Goal: Obtain resource: Download file/media

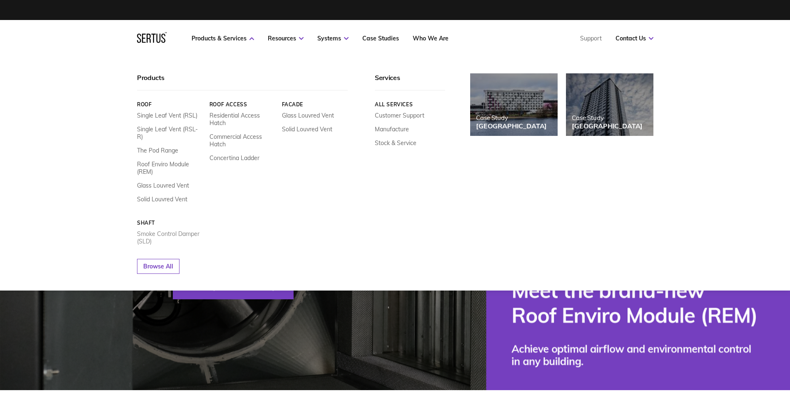
click at [177, 230] on link "Smoke Control Damper (SLD)" at bounding box center [170, 237] width 66 height 15
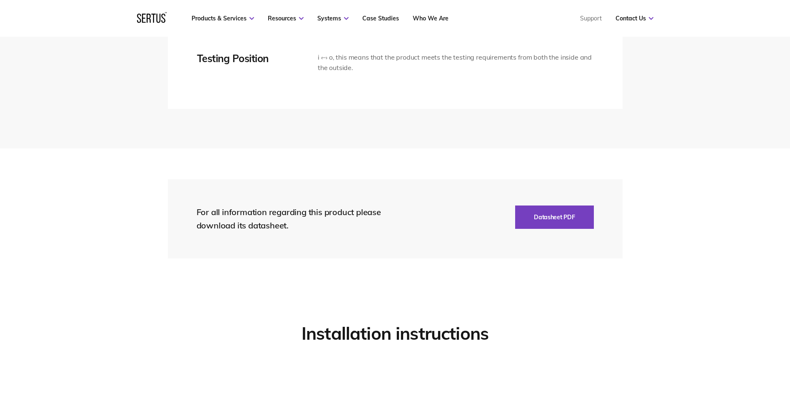
scroll to position [1832, 0]
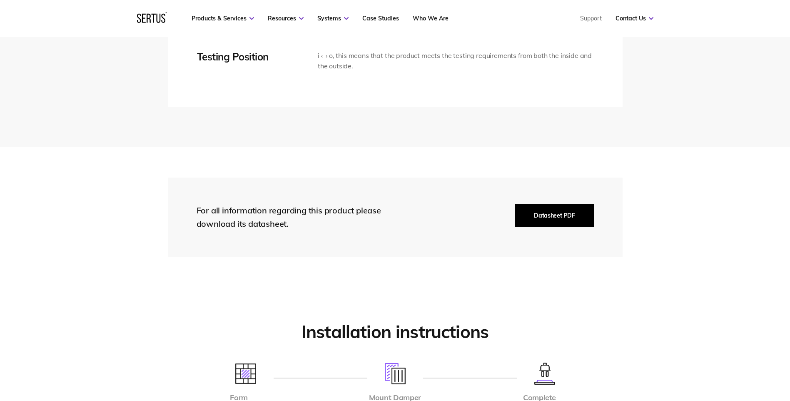
click at [572, 224] on button "Datasheet PDF" at bounding box center [554, 215] width 78 height 23
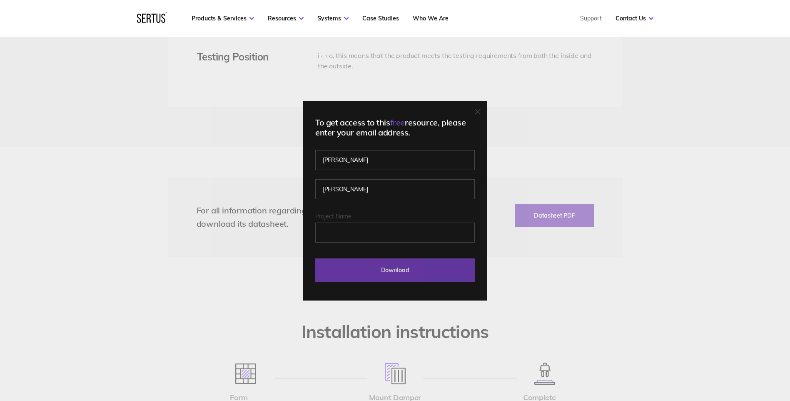
click at [406, 269] on input "Download" at bounding box center [394, 269] width 159 height 23
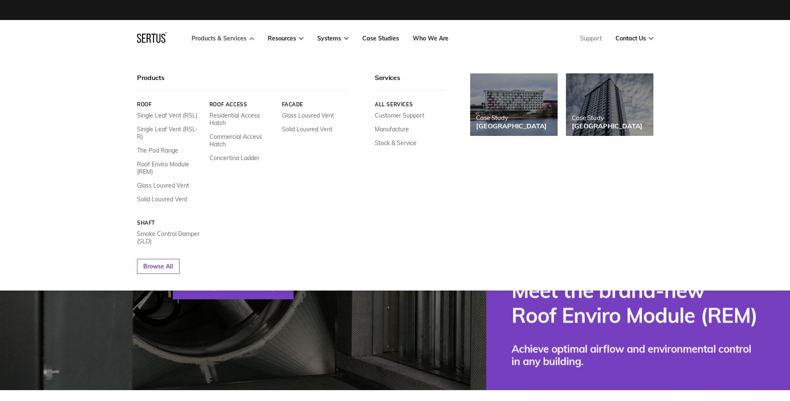
click at [216, 40] on link "Products & Services" at bounding box center [223, 38] width 62 height 7
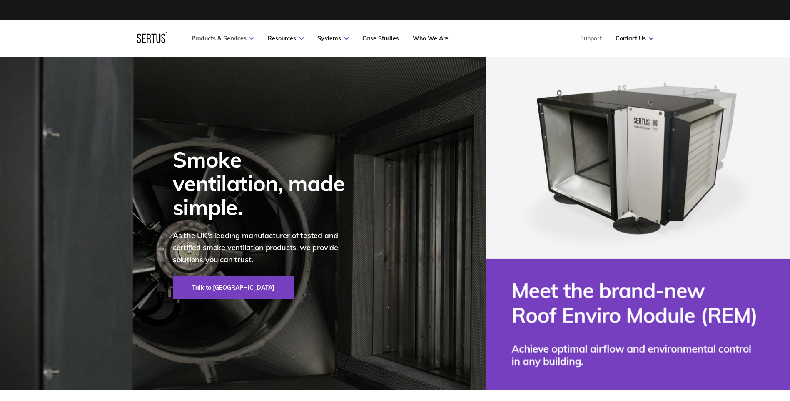
click at [216, 40] on link "Products & Services" at bounding box center [223, 38] width 62 height 7
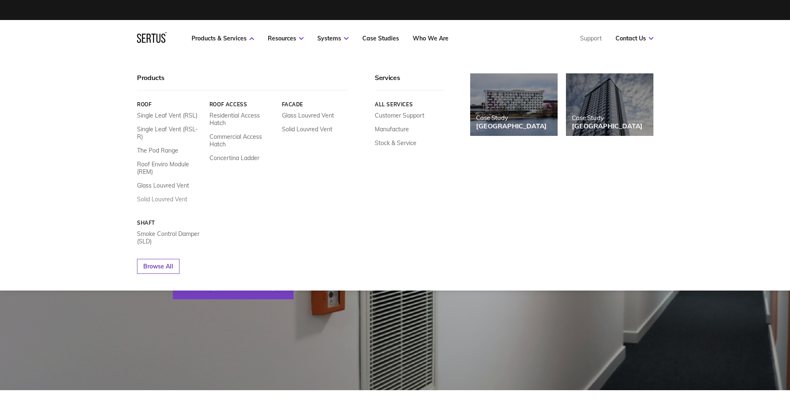
click at [167, 195] on link "Solid Louvred Vent" at bounding box center [162, 198] width 50 height 7
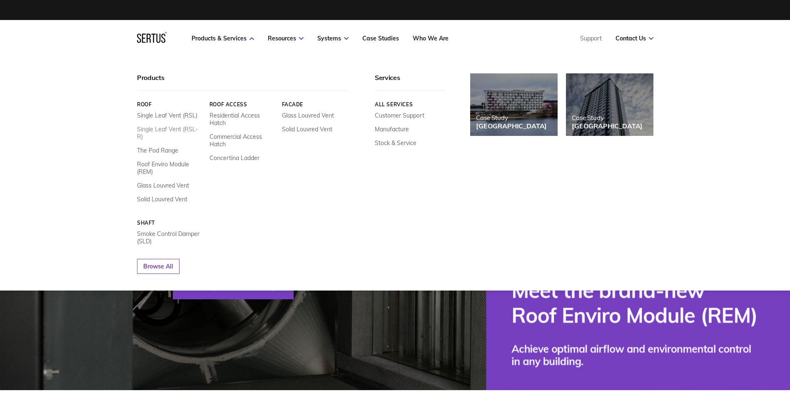
click at [175, 128] on link "Single Leaf Vent (RSL-R)" at bounding box center [170, 132] width 66 height 15
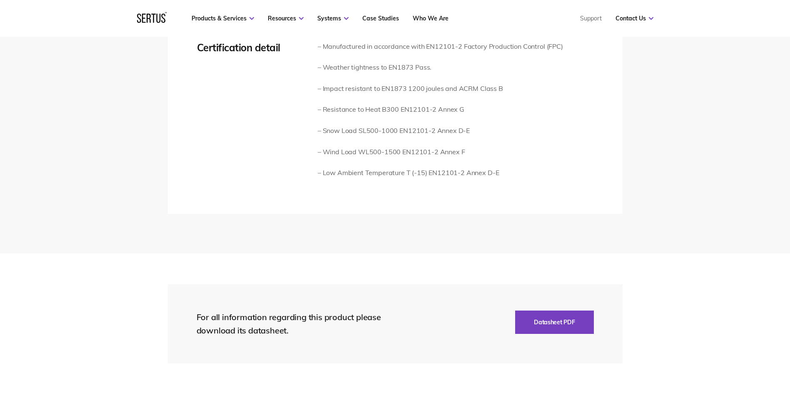
scroll to position [1665, 0]
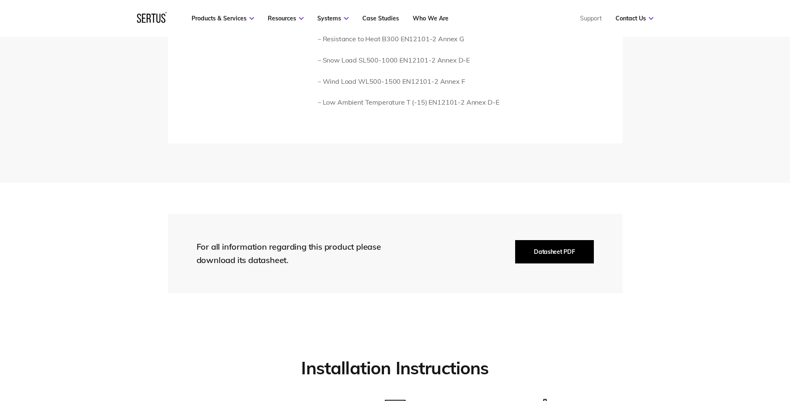
click at [559, 253] on button "Datasheet PDF" at bounding box center [554, 251] width 78 height 23
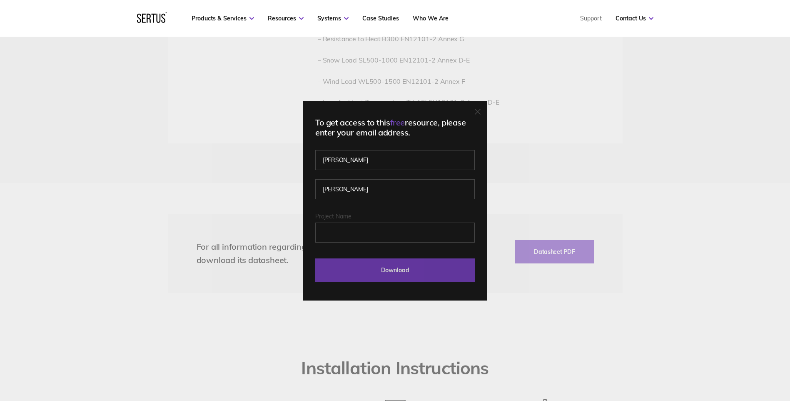
click at [403, 271] on input "Download" at bounding box center [394, 269] width 159 height 23
